Goal: Transaction & Acquisition: Purchase product/service

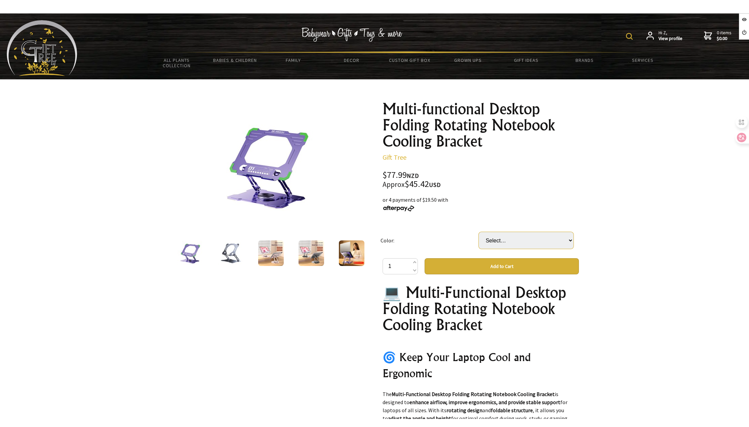
click at [517, 242] on select "Select… PD10 Gray PD10 Pink H23 (+ $8.00) H26 Starsun Purple (+ $11.00)" at bounding box center [526, 240] width 95 height 17
select select "H23"
click at [479, 232] on select "Select… PD10 Gray PD10 Pink H23 (+ $8.00) H26 Starsun Purple (+ $11.00)" at bounding box center [526, 240] width 95 height 17
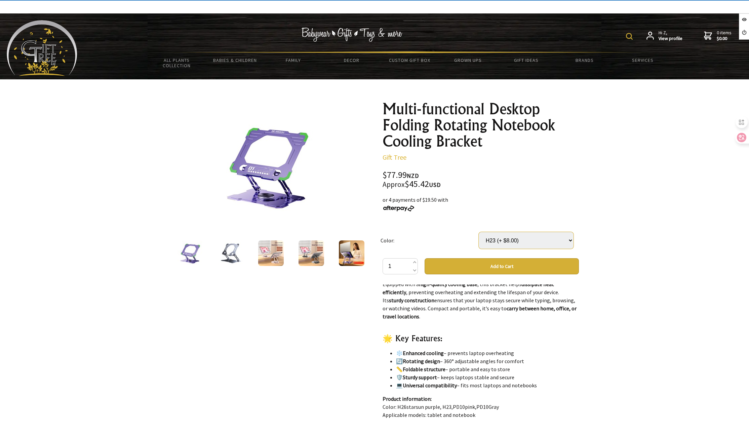
scroll to position [168, 0]
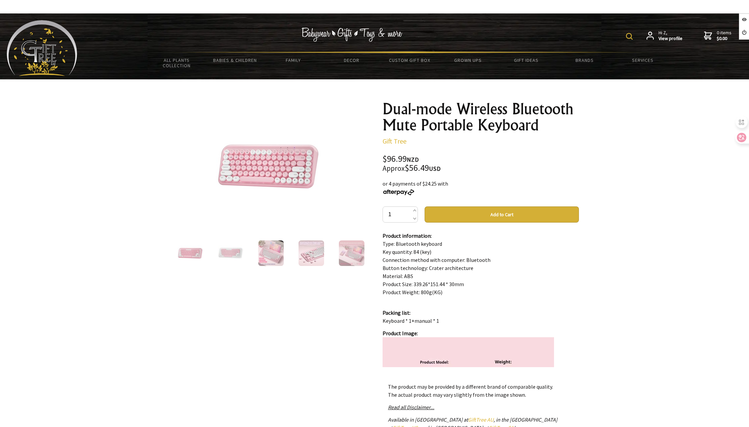
scroll to position [336, 0]
